Goal: Browse casually: Explore the website without a specific task or goal

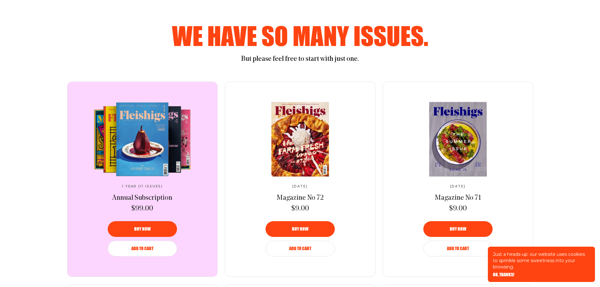
scroll to position [346, 0]
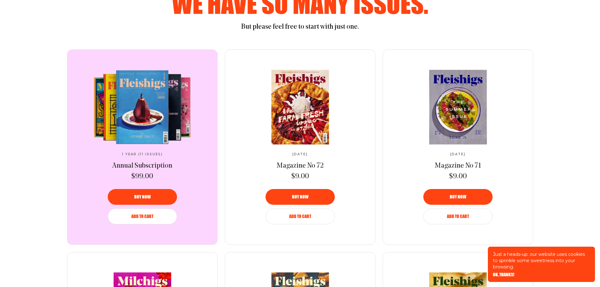
click at [149, 129] on video at bounding box center [142, 107] width 105 height 74
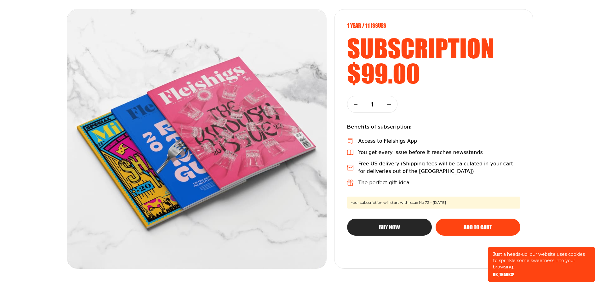
scroll to position [126, 0]
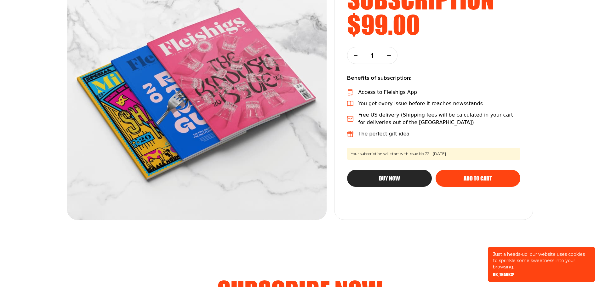
click at [291, 148] on img at bounding box center [196, 89] width 259 height 259
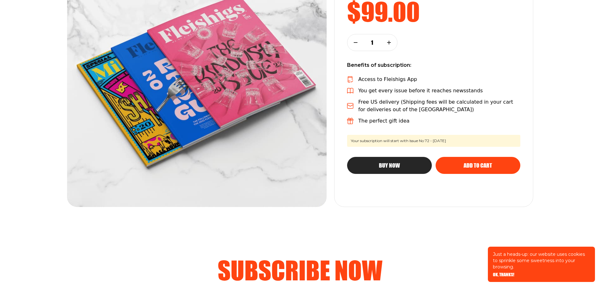
scroll to position [31, 0]
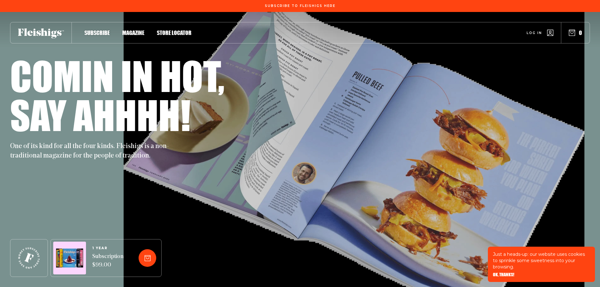
click at [351, 120] on div "Say ahhhh!" at bounding box center [300, 114] width 580 height 39
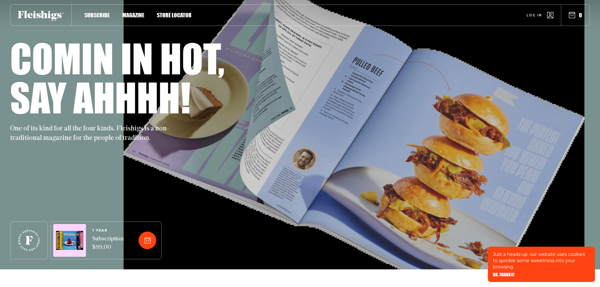
scroll to position [31, 0]
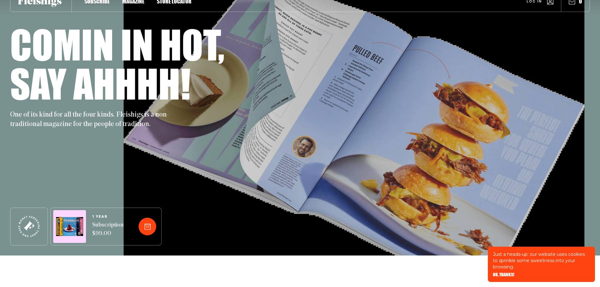
click at [298, 118] on div "One of its kind for all the four kinds. Fleishigs is a non-traditional magazine…" at bounding box center [300, 116] width 580 height 26
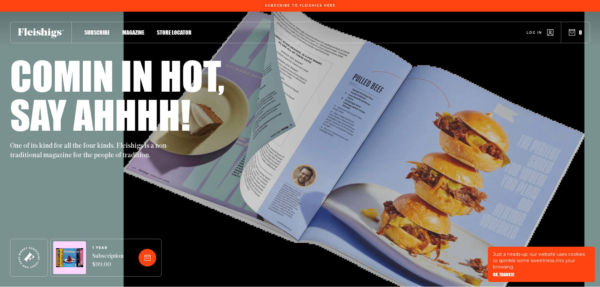
scroll to position [0, 0]
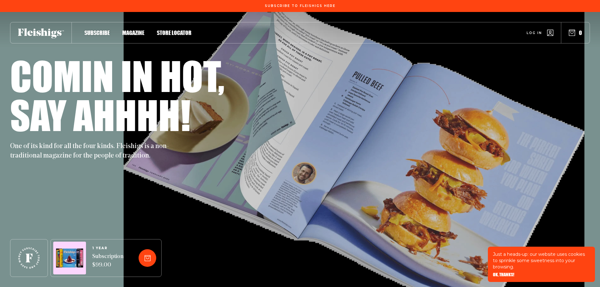
click at [131, 30] on span "Magazine" at bounding box center [133, 26] width 22 height 7
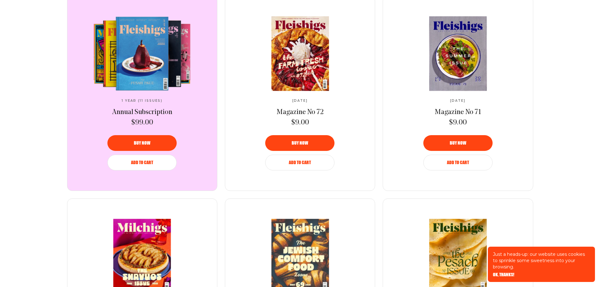
scroll to position [346, 0]
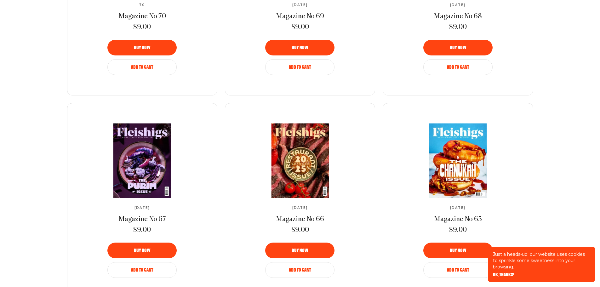
scroll to position [567, 0]
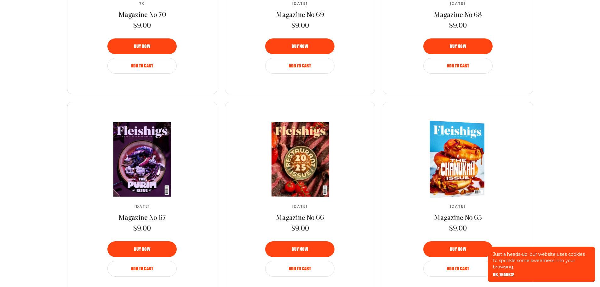
click at [453, 151] on img at bounding box center [455, 159] width 100 height 80
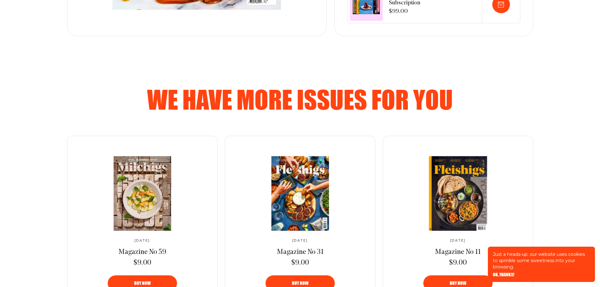
scroll to position [378, 0]
